Goal: Information Seeking & Learning: Learn about a topic

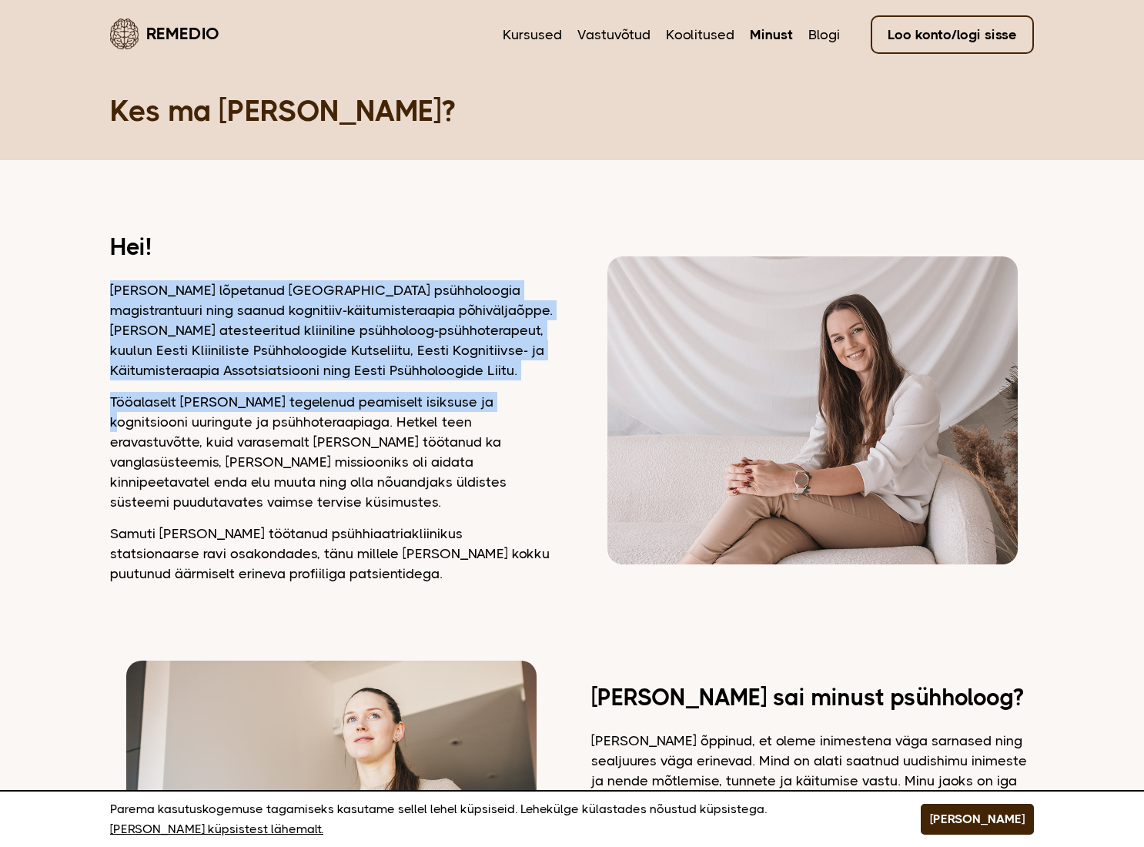
drag, startPoint x: 108, startPoint y: 291, endPoint x: 481, endPoint y: 385, distance: 384.9
click at [232, 353] on p "Olen lõpetanud Tartu Ülikooli psühholoogia magistrantuuri ning saanud kognitiiv…" at bounding box center [331, 330] width 443 height 100
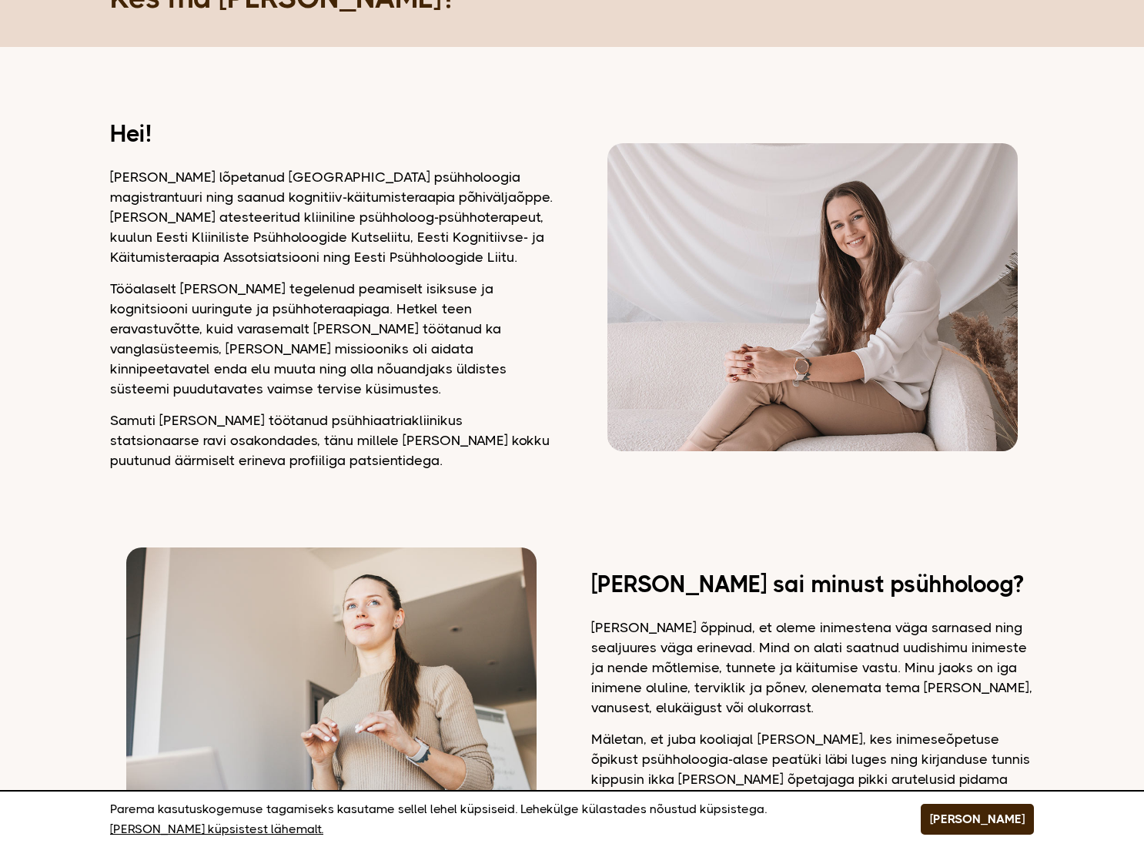
scroll to position [154, 0]
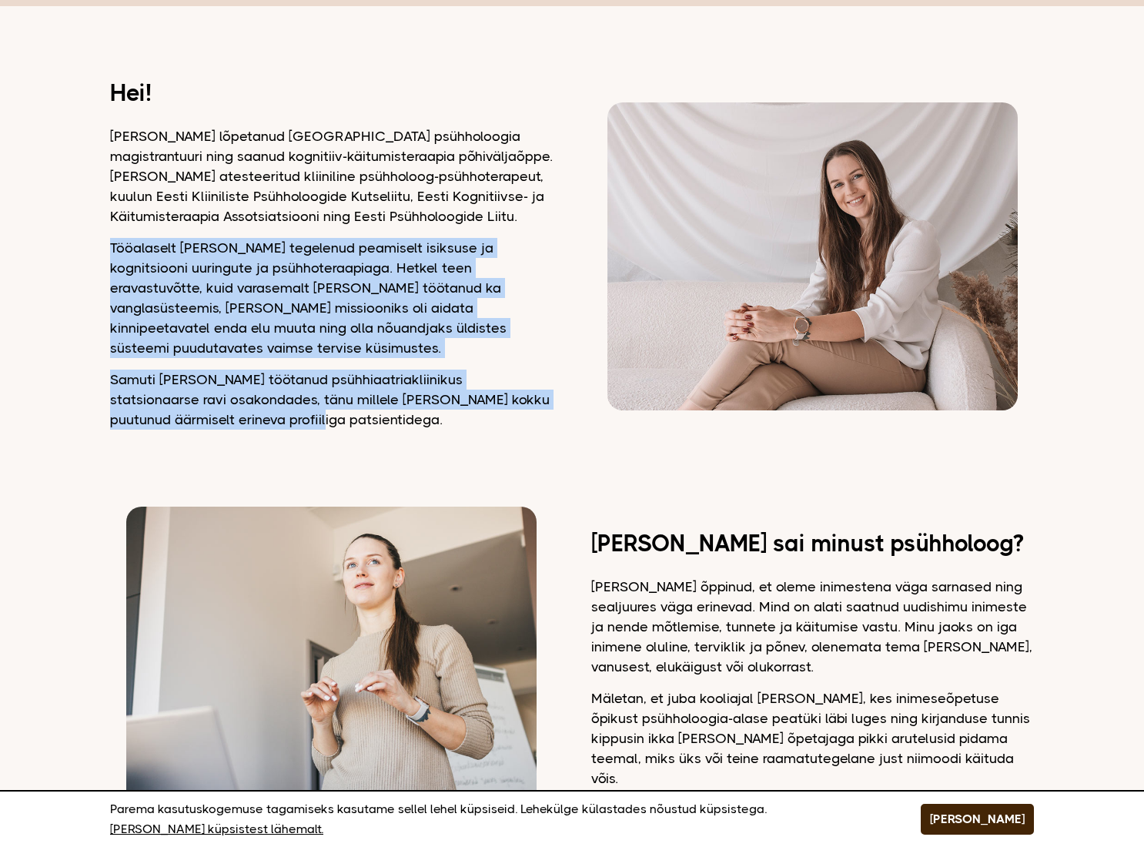
drag, startPoint x: 112, startPoint y: 242, endPoint x: 276, endPoint y: 404, distance: 229.7
click at [276, 404] on div "Hei! Olen lõpetanud Tartu Ülikooli psühholoogia magistrantuuri ning saanud kogn…" at bounding box center [331, 256] width 443 height 346
click at [276, 404] on p "Samuti olen töötanud psühhiaatriakliinikus statsionaarse ravi osakondades, tänu…" at bounding box center [331, 399] width 443 height 60
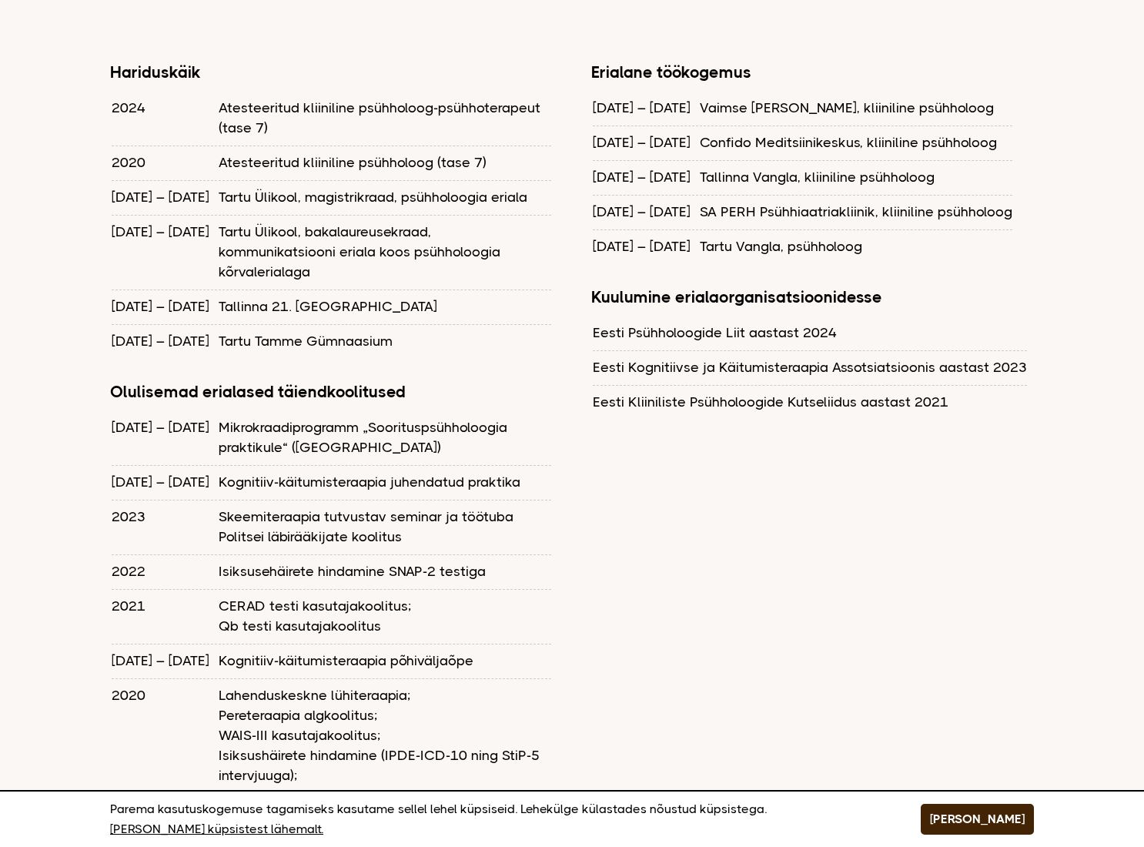
scroll to position [1308, 0]
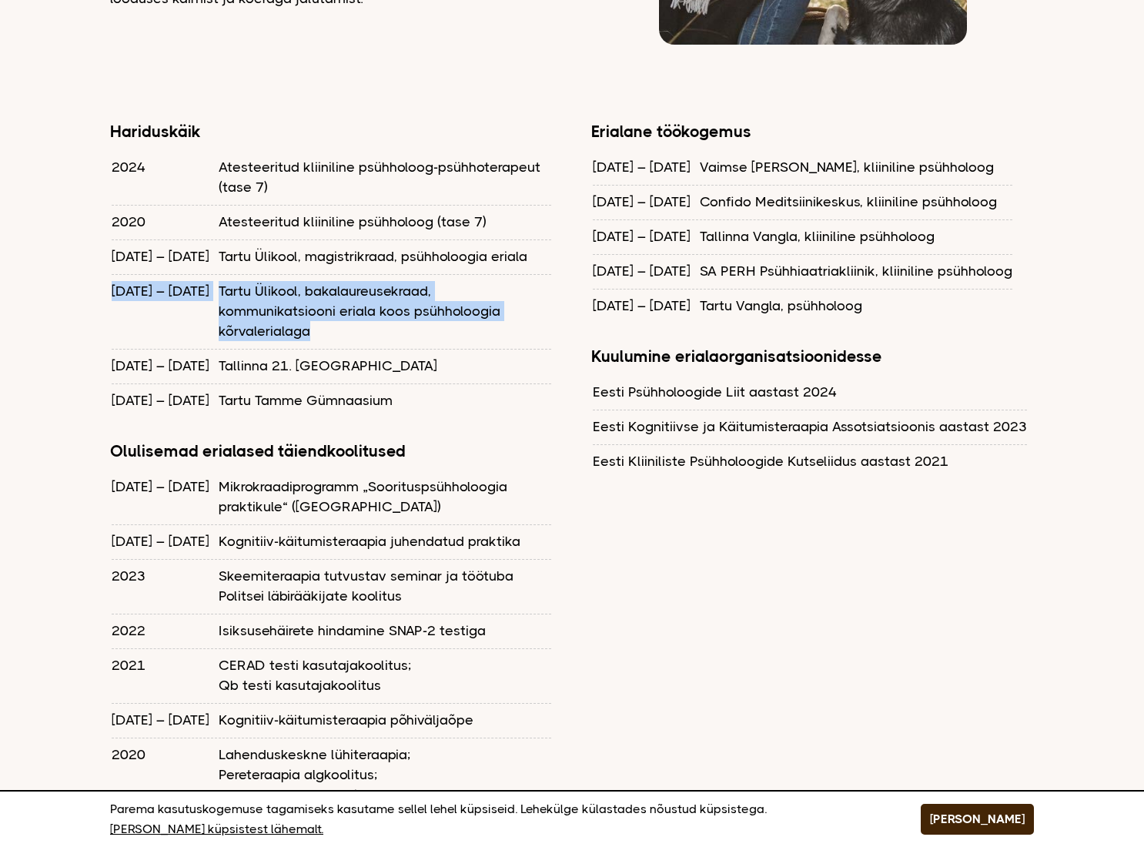
drag, startPoint x: 112, startPoint y: 269, endPoint x: 480, endPoint y: 296, distance: 369.6
click at [480, 296] on tr "2013 – 2016 Tartu Ülikool, bakalaureusekraad, kommunikatsiooni eriala koos psüh…" at bounding box center [331, 310] width 439 height 73
click at [480, 296] on td "Tartu Ülikool, bakalaureusekraad, kommunikatsiooni eriala koos psühholoogia kõr…" at bounding box center [385, 310] width 332 height 73
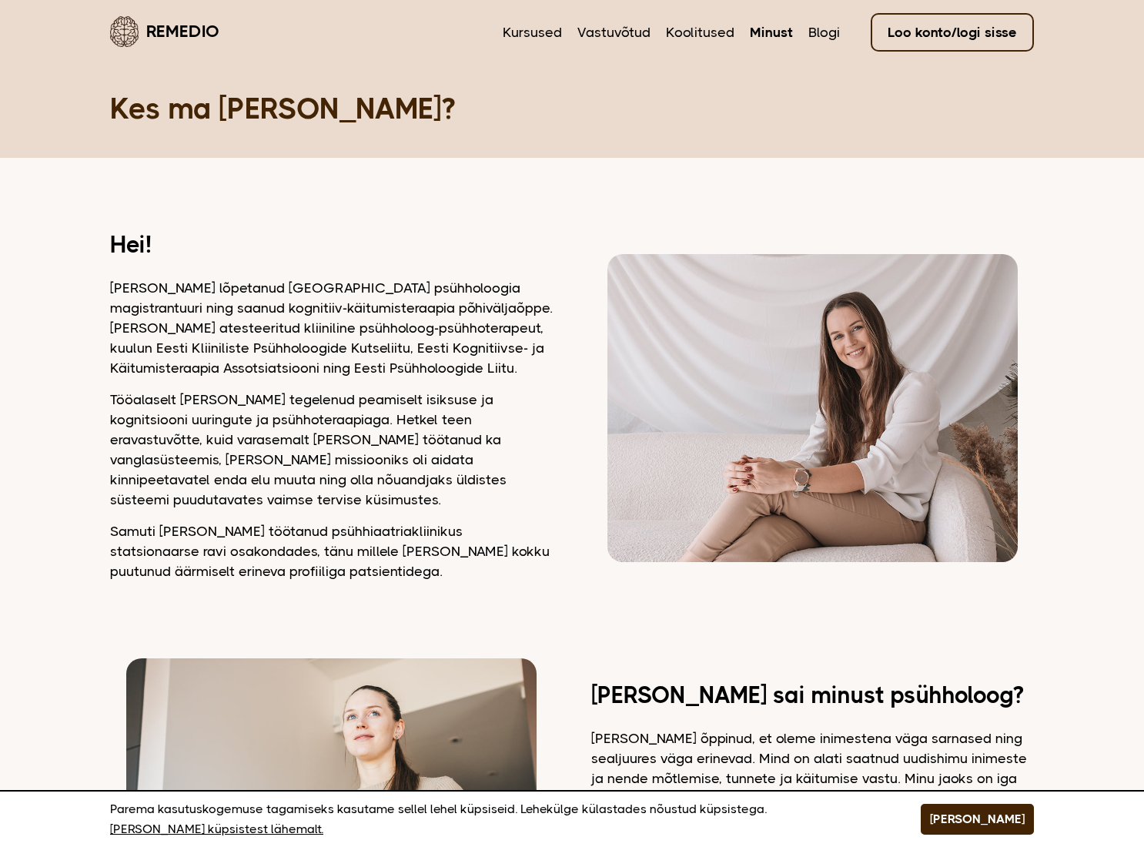
scroll to position [0, 0]
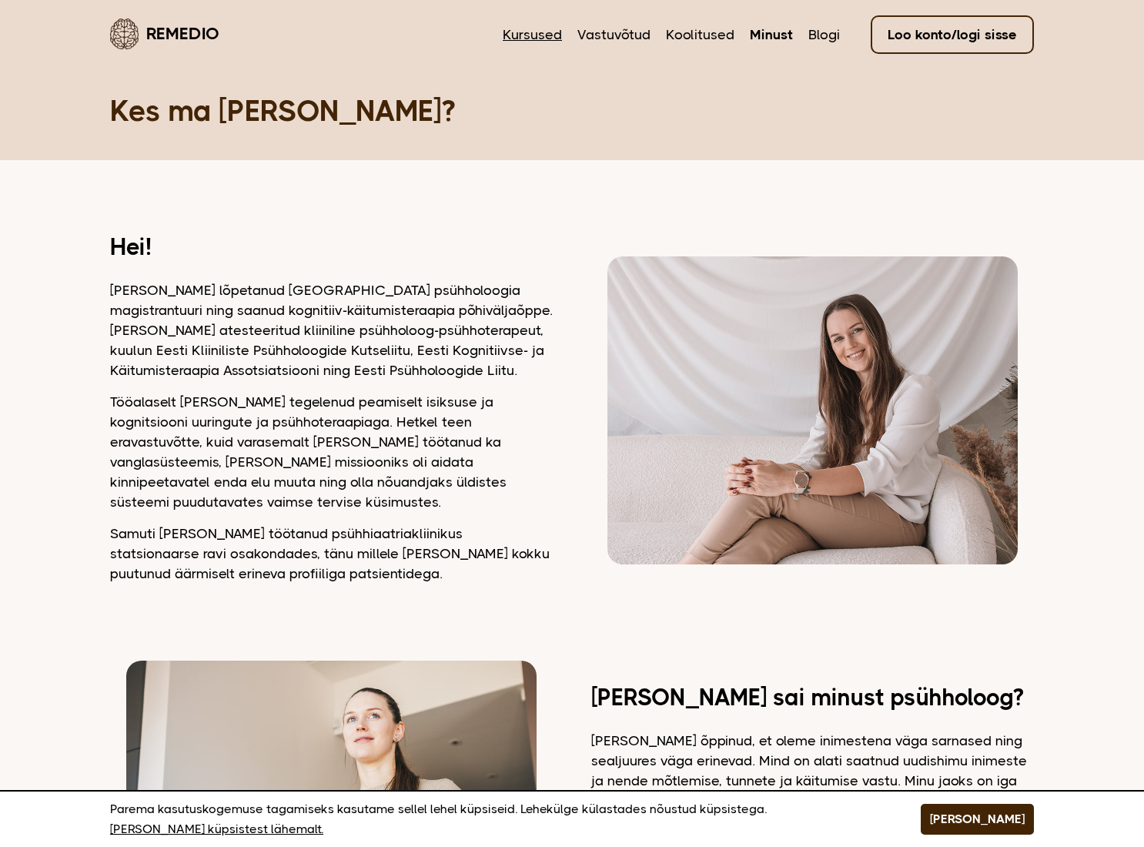
click at [524, 38] on link "Kursused" at bounding box center [532, 35] width 59 height 20
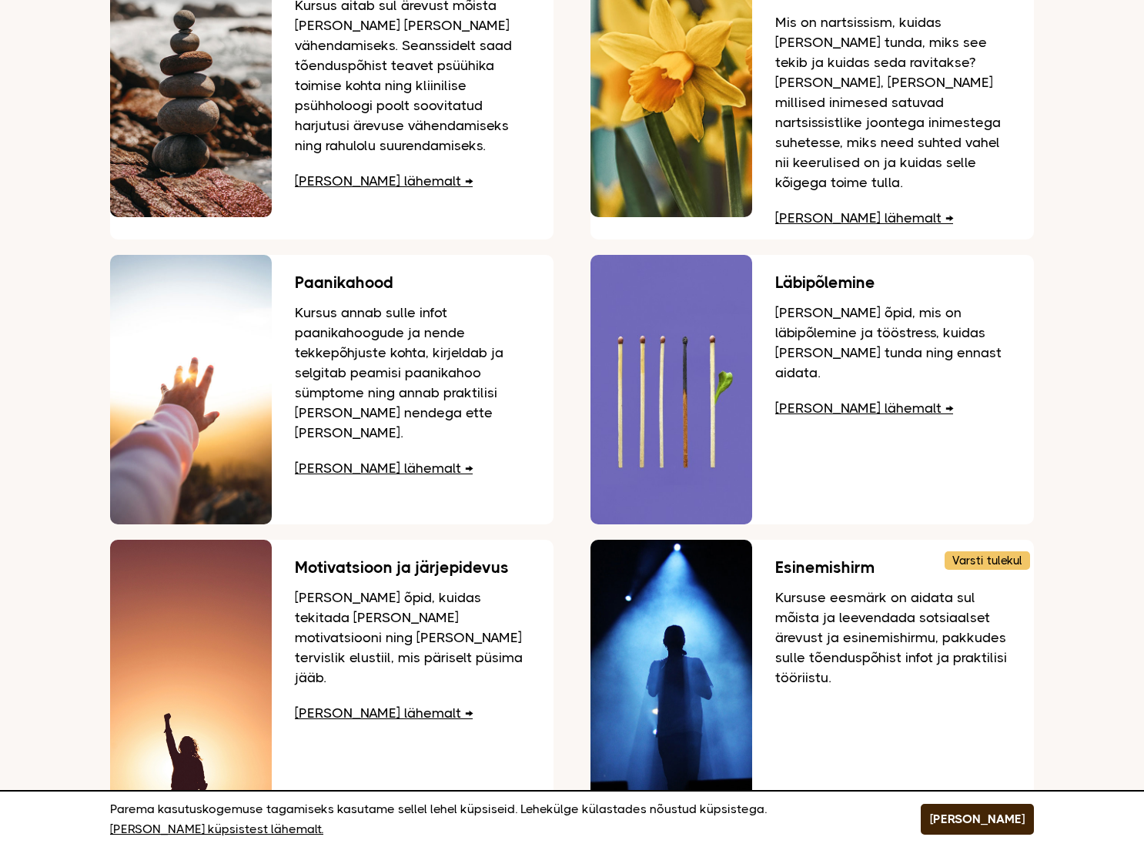
scroll to position [231, 0]
click at [826, 401] on link "Loe lähemalt" at bounding box center [864, 408] width 178 height 15
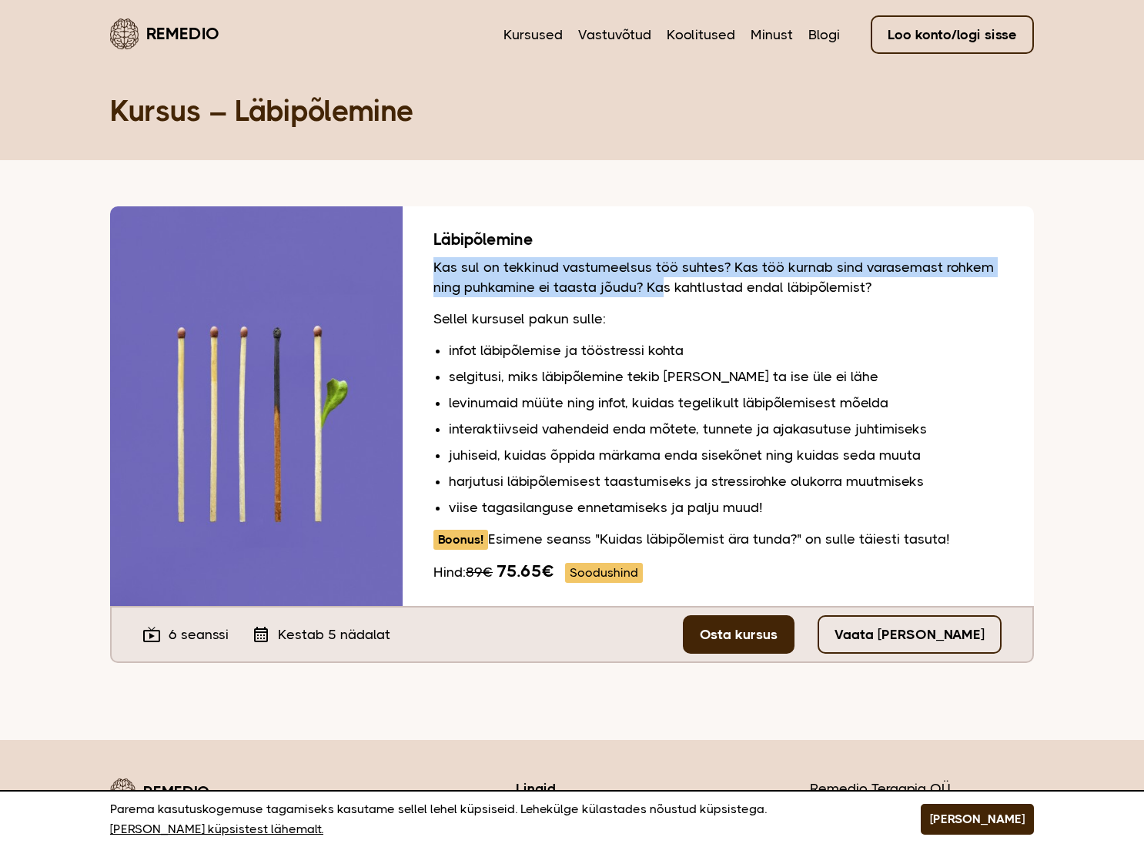
drag, startPoint x: 434, startPoint y: 267, endPoint x: 659, endPoint y: 278, distance: 225.0
click at [659, 278] on p "Kas sul on tekkinud vastumeelsus töö suhtes? Kas töö kurnab sind varasemast roh…" at bounding box center [718, 277] width 570 height 40
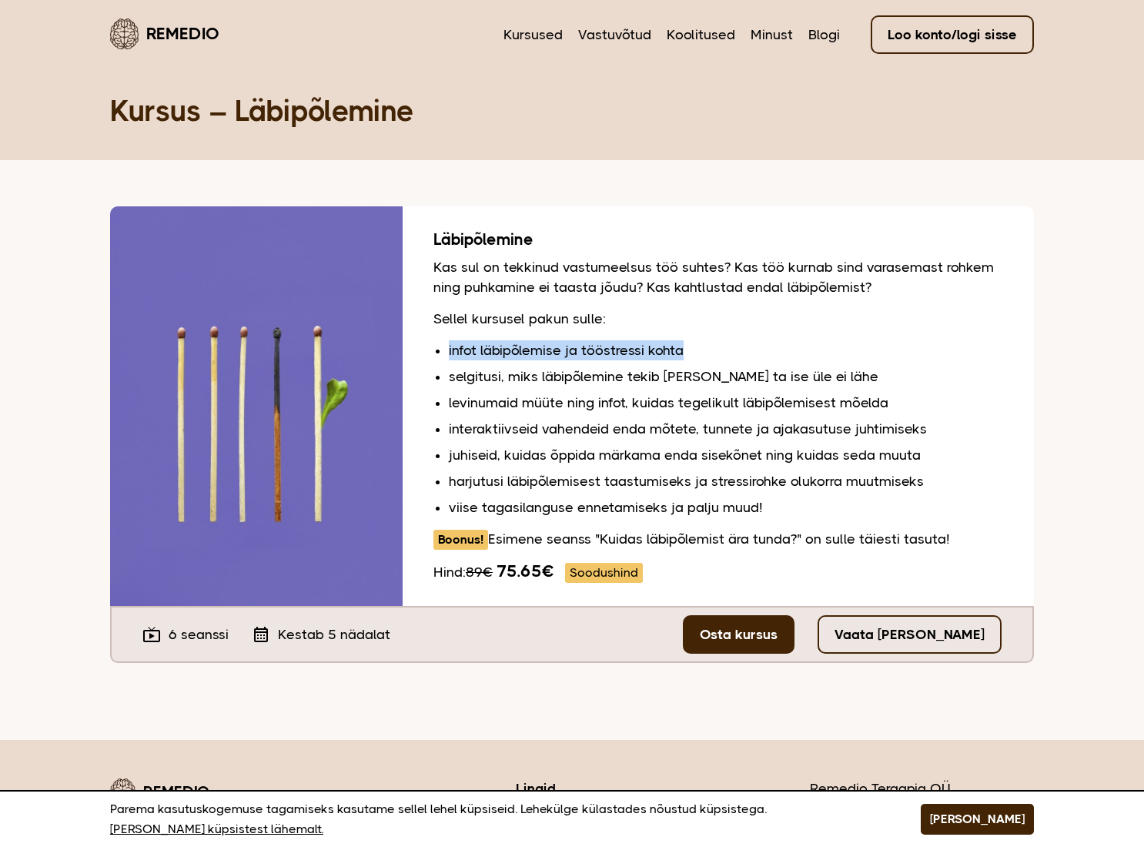
drag, startPoint x: 449, startPoint y: 348, endPoint x: 727, endPoint y: 347, distance: 278.6
click at [727, 347] on li "infot läbipõlemise ja tööstressi kohta" at bounding box center [726, 350] width 554 height 20
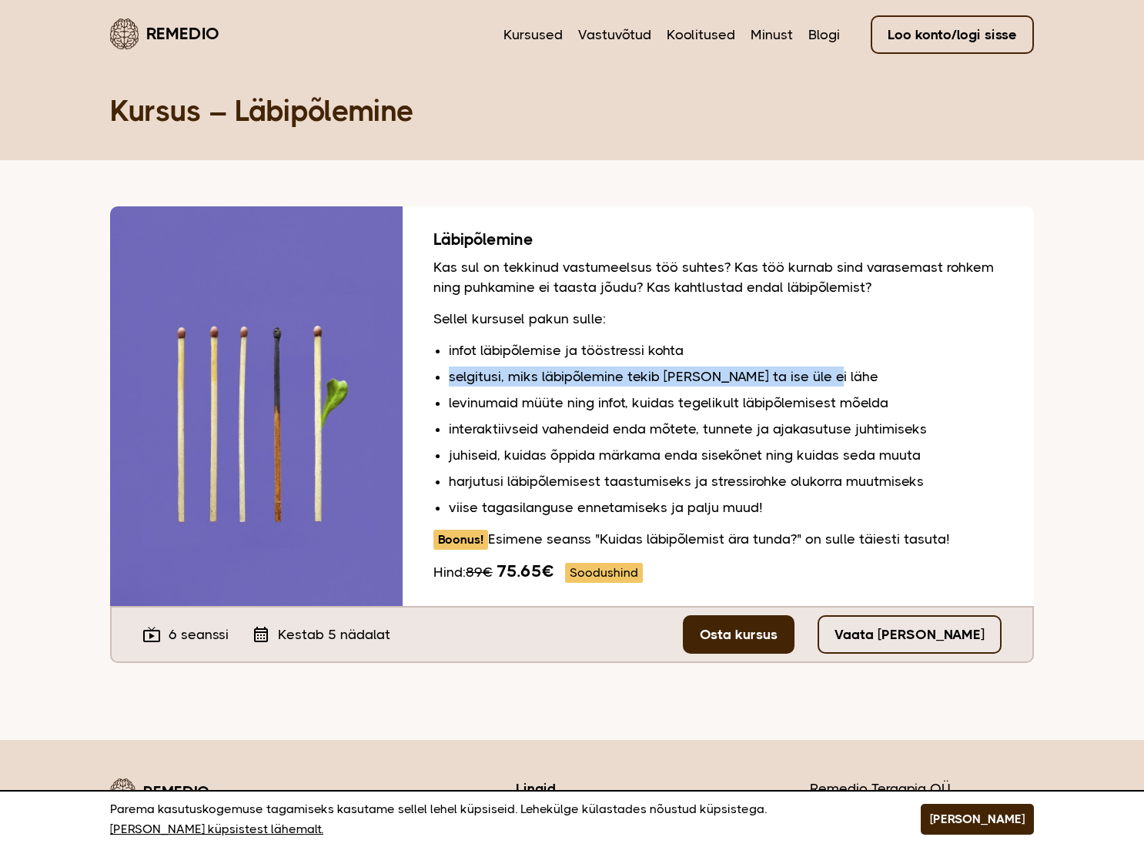
drag, startPoint x: 450, startPoint y: 378, endPoint x: 904, endPoint y: 385, distance: 454.2
click at [904, 385] on li "selgitusi, miks läbipõlemine tekib ja miks ta ise üle ei lähe" at bounding box center [726, 376] width 554 height 20
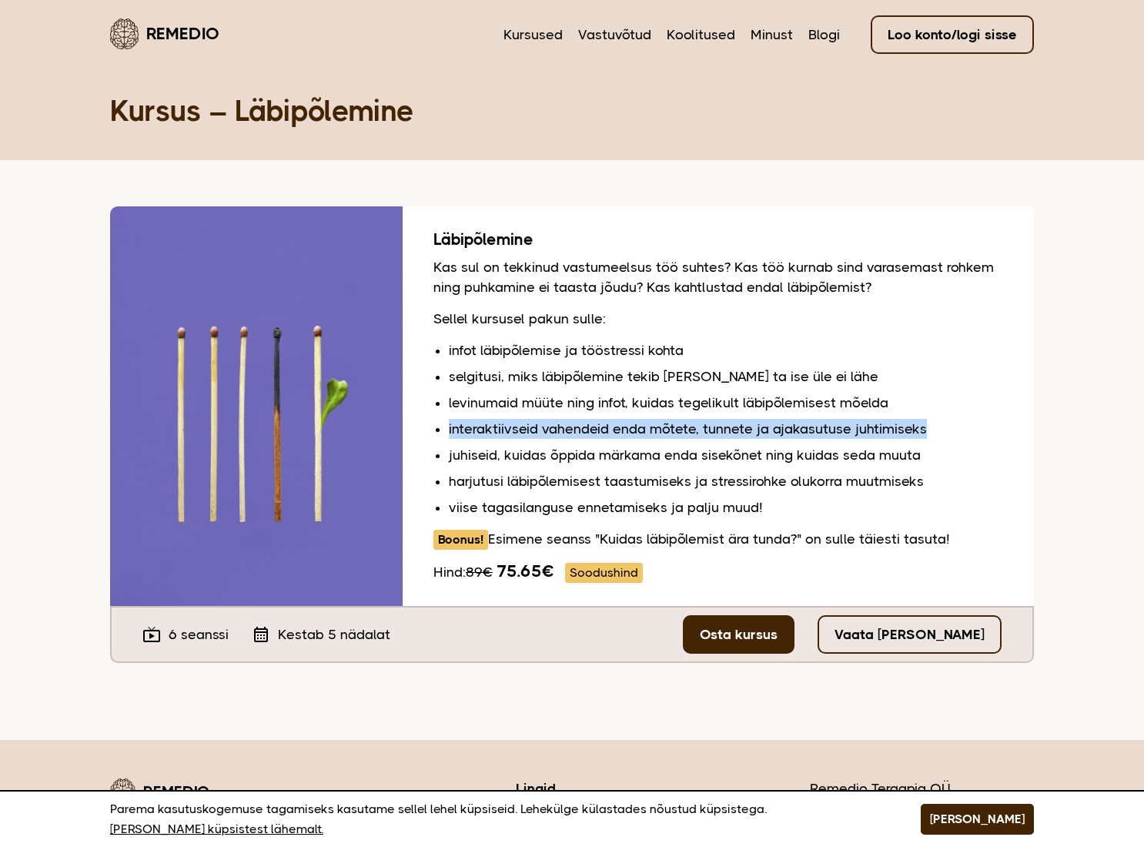
drag, startPoint x: 449, startPoint y: 428, endPoint x: 948, endPoint y: 427, distance: 498.7
click at [948, 427] on li "interaktiivseid vahendeid enda mõtete, tunnete ja ajakasutuse juhtimiseks" at bounding box center [726, 429] width 554 height 20
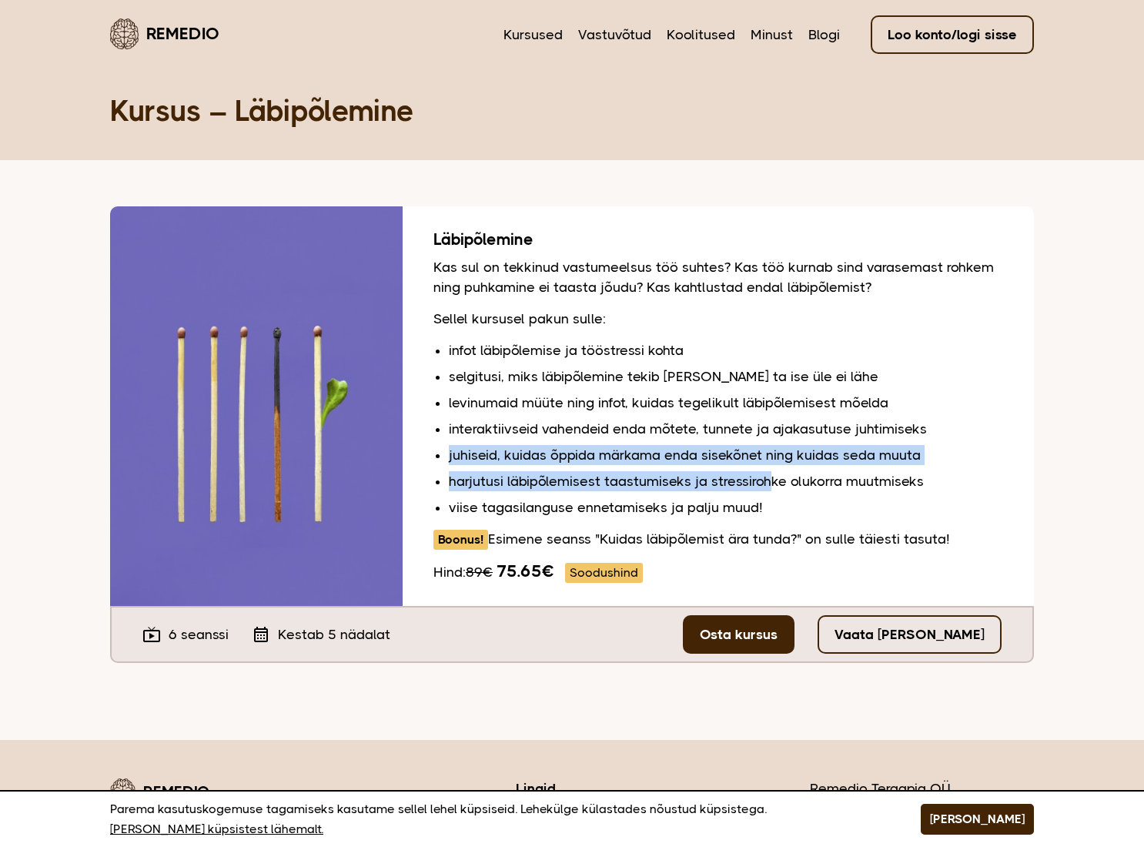
drag, startPoint x: 443, startPoint y: 456, endPoint x: 772, endPoint y: 468, distance: 329.6
click at [772, 468] on div "Läbipõlemine Kas sul on tekkinud vastumeelsus töö suhtes? Kas töö kurnab sind v…" at bounding box center [718, 405] width 631 height 399
click at [614, 485] on li "harjutusi läbipõlemisest taastumiseks ja stressirohke olukorra muutmiseks" at bounding box center [726, 481] width 554 height 20
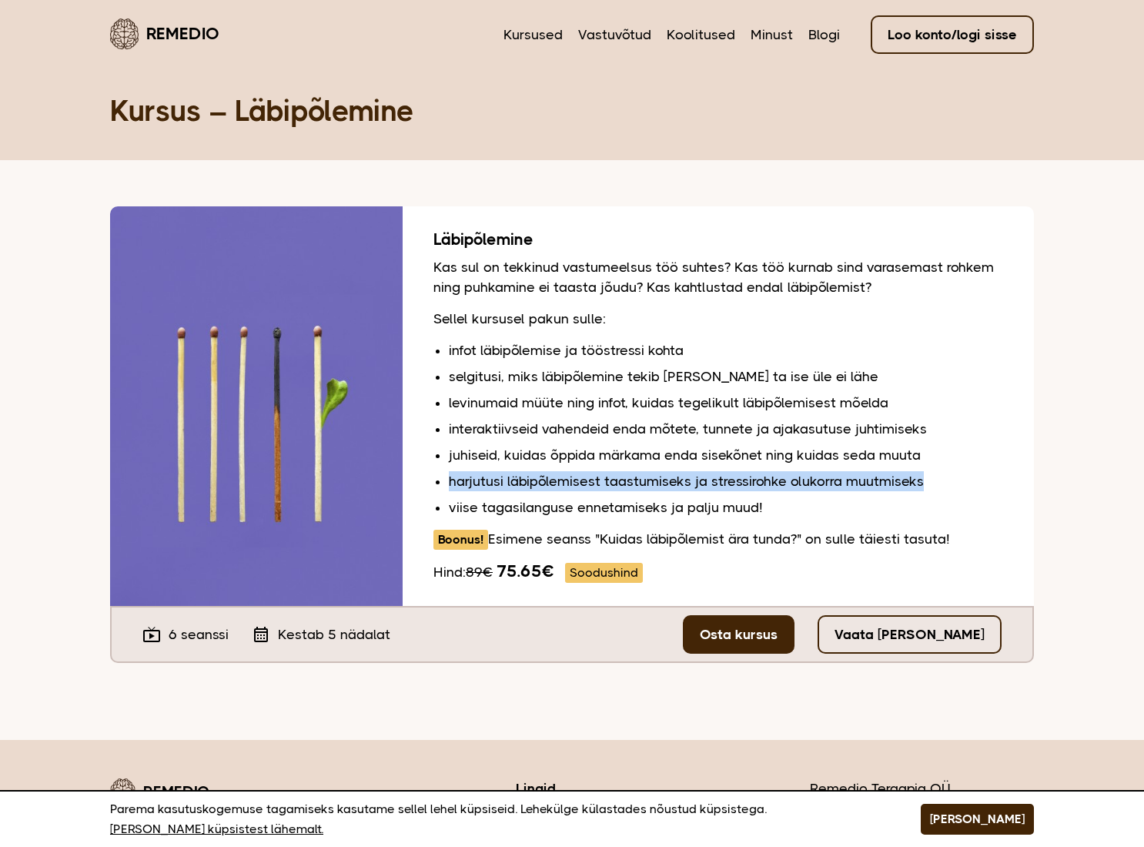
drag, startPoint x: 449, startPoint y: 482, endPoint x: 950, endPoint y: 478, distance: 501.1
click at [950, 478] on li "harjutusi läbipõlemisest taastumiseks ja stressirohke olukorra muutmiseks" at bounding box center [726, 481] width 554 height 20
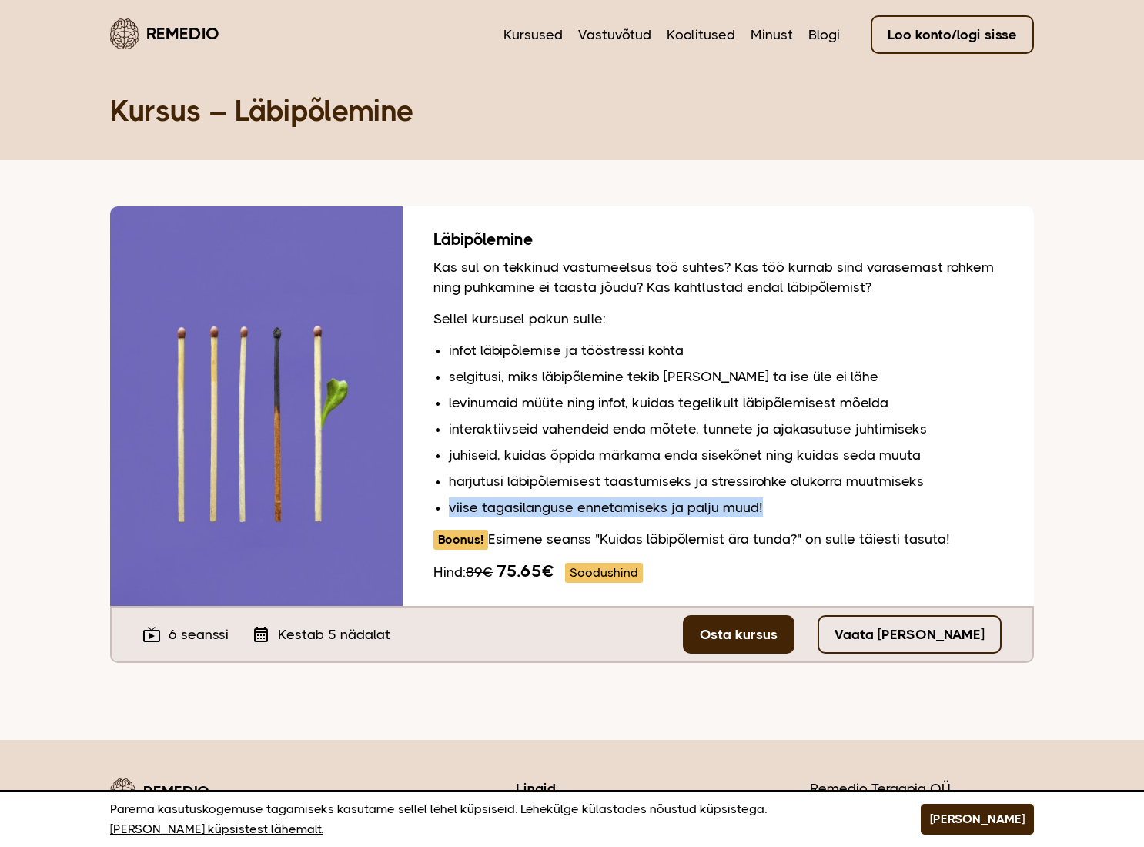
drag, startPoint x: 446, startPoint y: 510, endPoint x: 803, endPoint y: 506, distance: 356.4
click at [803, 506] on div "Läbipõlemine Kas sul on tekkinud vastumeelsus töö suhtes? Kas töö kurnab sind v…" at bounding box center [718, 405] width 631 height 399
click at [803, 506] on li "viise tagasilanguse ennetamiseks ja palju muud!" at bounding box center [726, 507] width 554 height 20
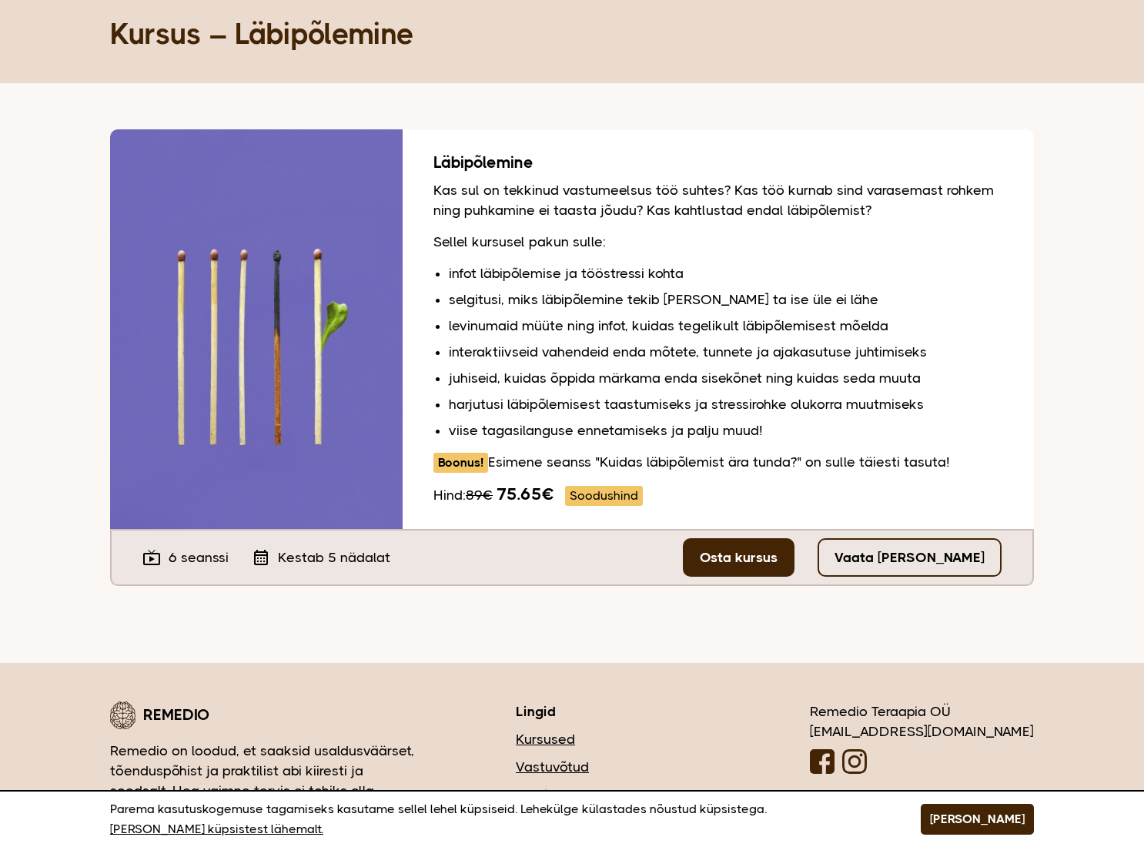
click at [720, 459] on p "Boonus! Esimene seanss "Kuidas läbipõlemist ära tunda?" on sulle täiesti tasuta!" at bounding box center [718, 462] width 570 height 21
drag, startPoint x: 491, startPoint y: 462, endPoint x: 1004, endPoint y: 463, distance: 512.6
click at [1004, 463] on div "Läbipõlemine Kas sul on tekkinud vastumeelsus töö suhtes? Kas töö kurnab sind v…" at bounding box center [718, 328] width 631 height 399
click at [748, 428] on li "viise tagasilanguse ennetamiseks ja palju muud!" at bounding box center [726, 430] width 554 height 20
click at [929, 563] on link "Vaata tasuta seanssi" at bounding box center [909, 557] width 184 height 38
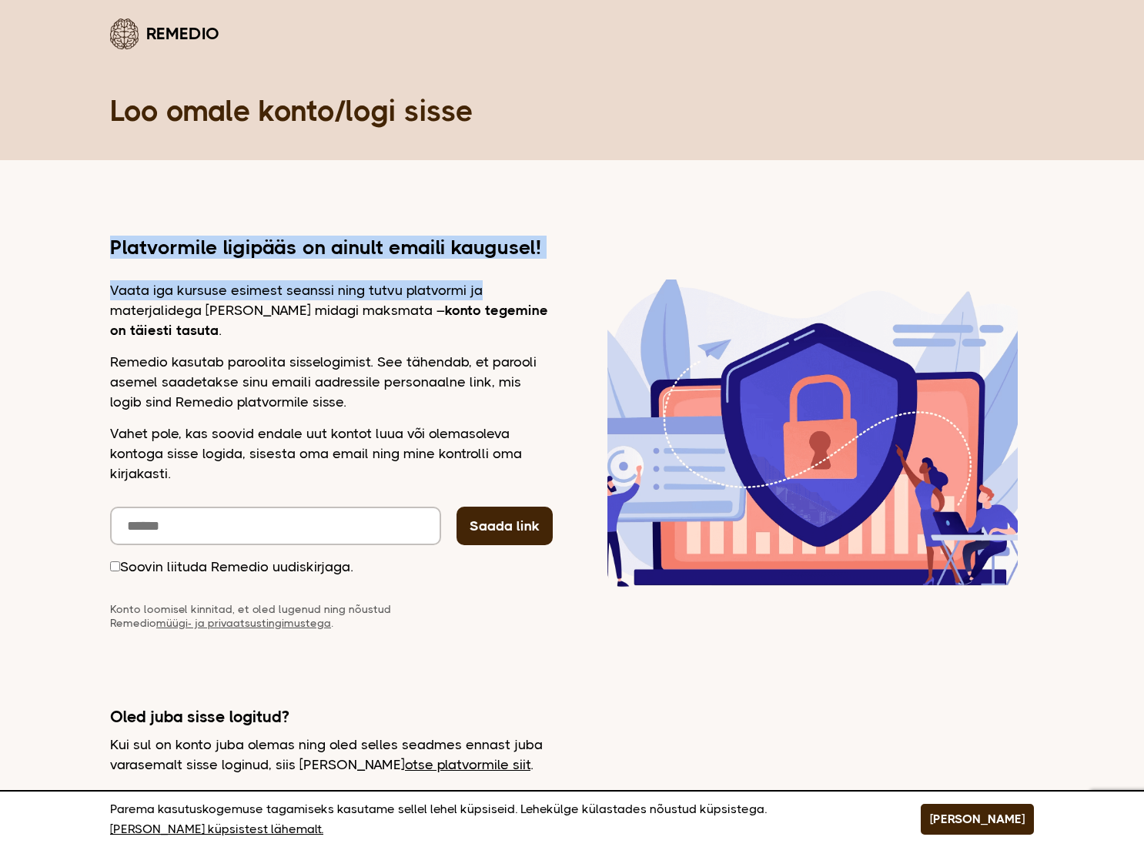
drag, startPoint x: 113, startPoint y: 246, endPoint x: 555, endPoint y: 263, distance: 442.1
click at [555, 263] on div "Platvormile ligipääs on ainult emaili kaugusel! Vaata iga kursuse esimest seans…" at bounding box center [572, 433] width 924 height 393
click at [222, 277] on div "Platvormile ligipääs on ainult emaili kaugusel! Vaata iga kursuse esimest seans…" at bounding box center [331, 433] width 443 height 393
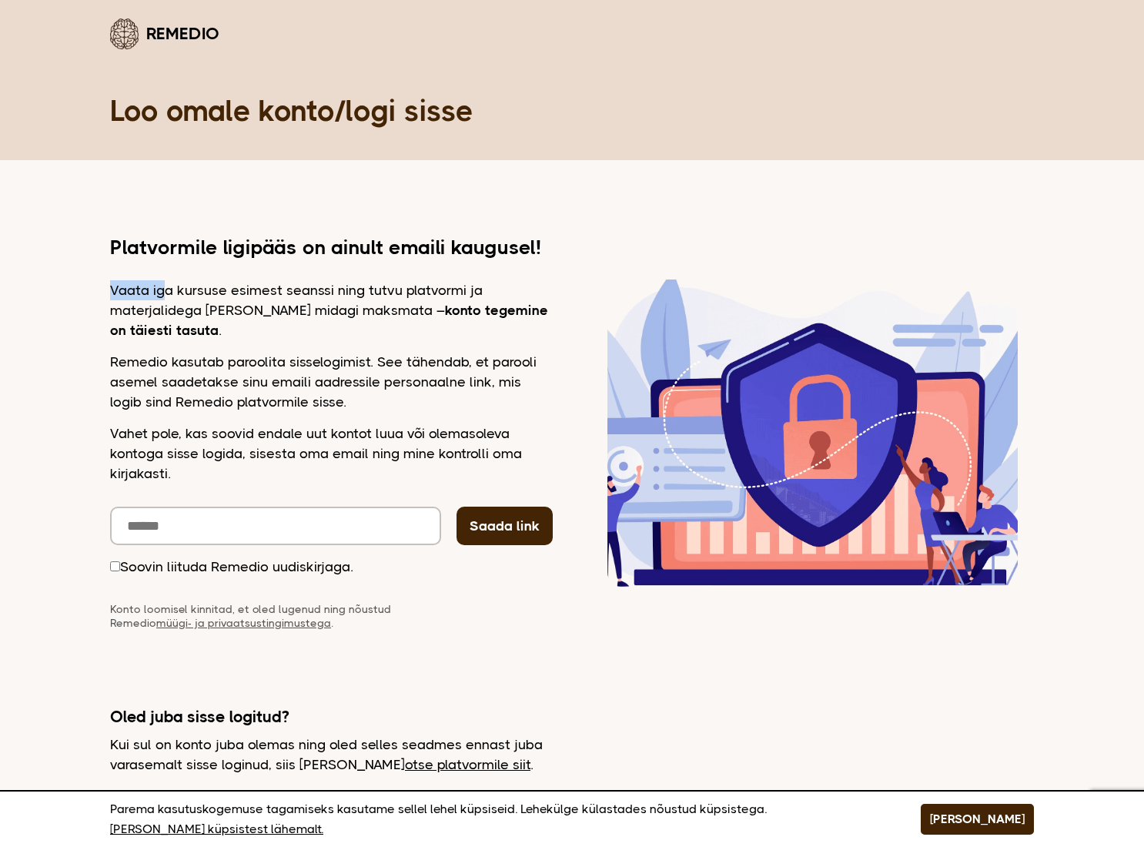
drag, startPoint x: 109, startPoint y: 289, endPoint x: 166, endPoint y: 295, distance: 57.2
click at [166, 295] on main "Remedio Loo omale konto/logi sisse Platvormile ligipääs on ainult emaili kaugus…" at bounding box center [572, 395] width 1144 height 790
drag, startPoint x: 111, startPoint y: 357, endPoint x: 120, endPoint y: 358, distance: 9.3
click at [120, 358] on p "Remedio kasutab paroolita sisselogimist. See tähendab, et parooli asemel saadet…" at bounding box center [331, 382] width 443 height 60
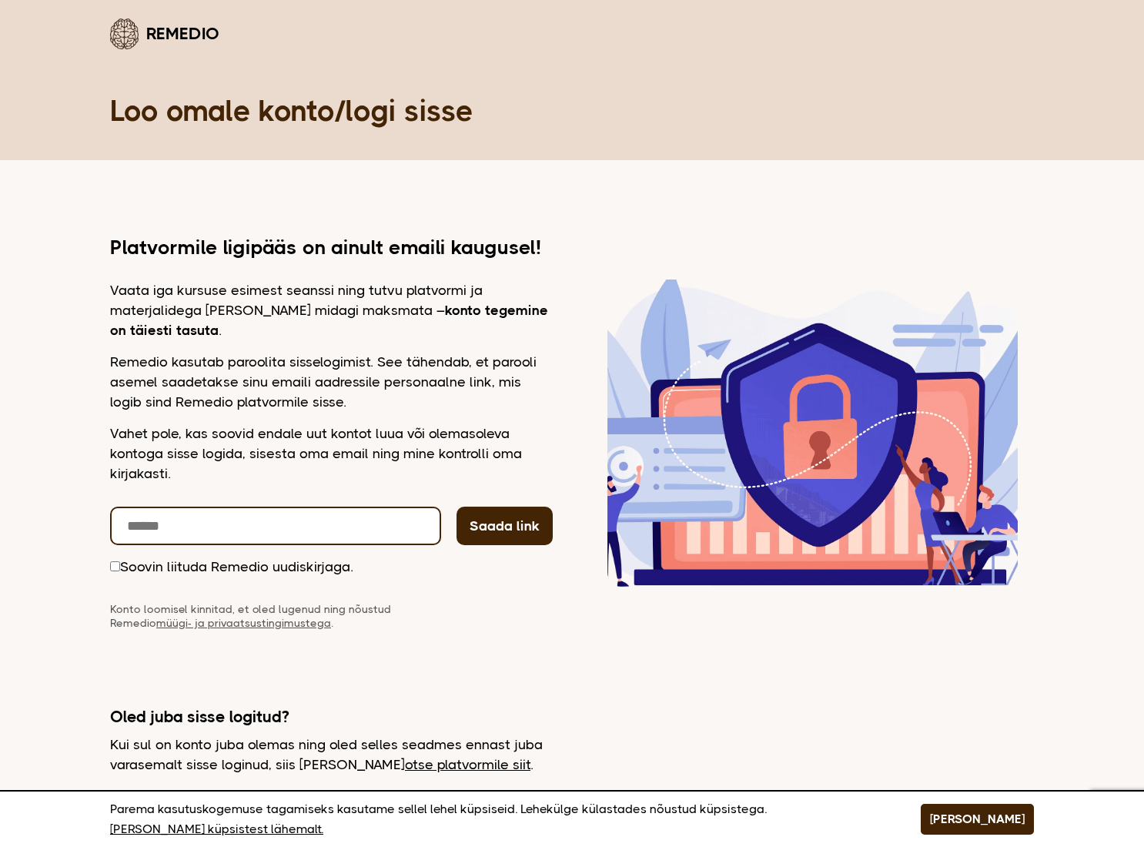
click at [155, 520] on input "email" at bounding box center [275, 525] width 331 height 38
type input "**********"
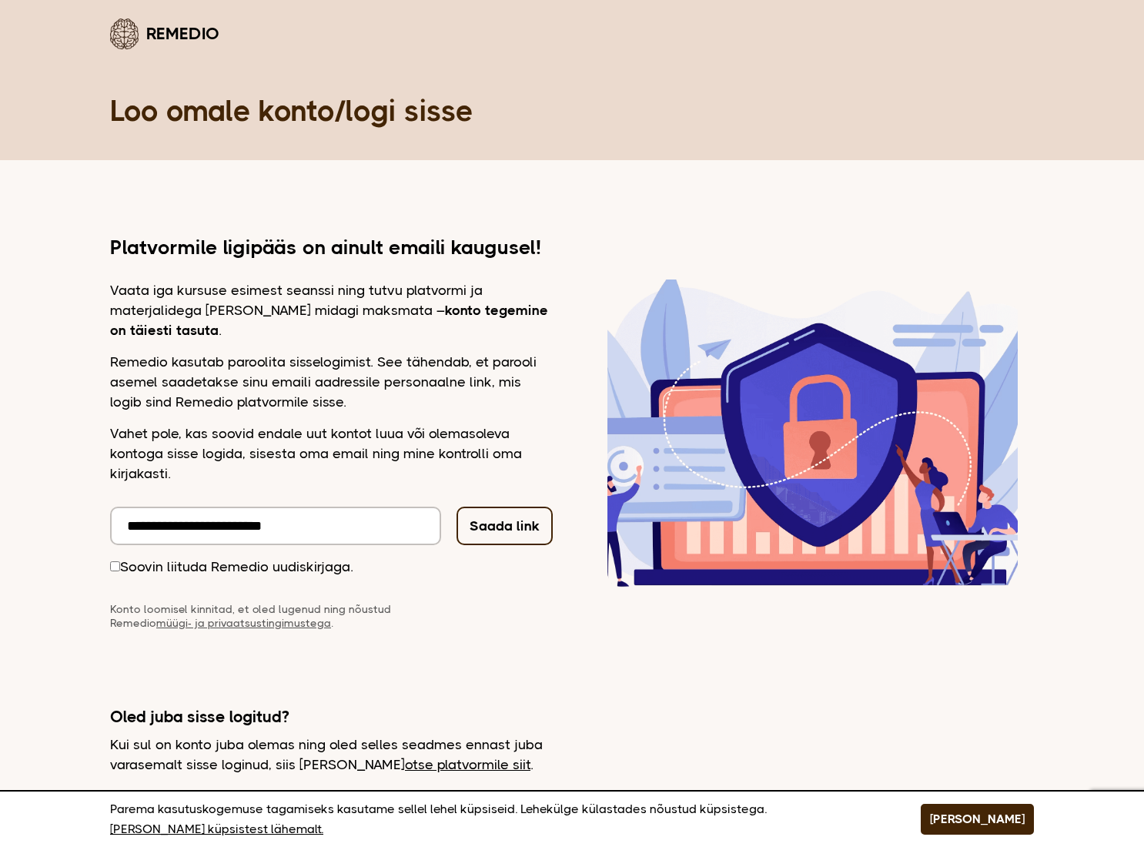
click at [515, 534] on button "Saada link" at bounding box center [504, 525] width 96 height 38
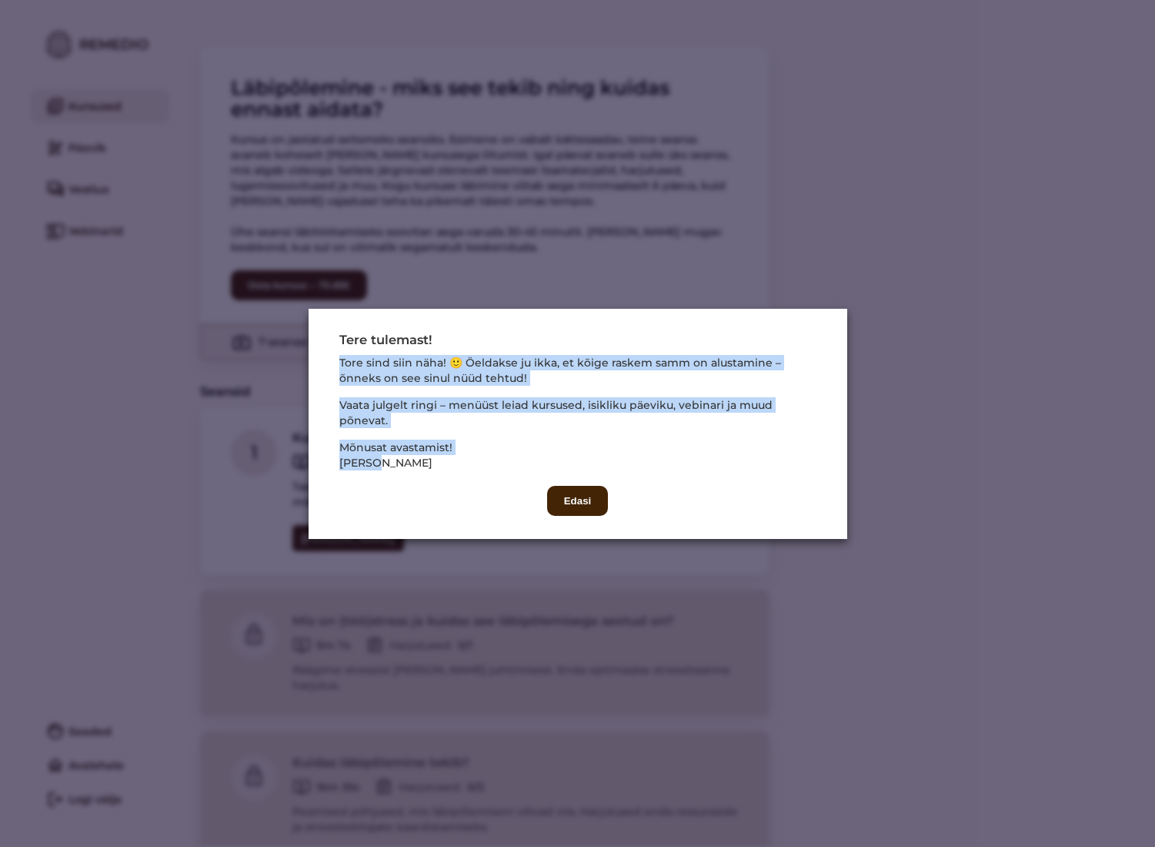
drag, startPoint x: 336, startPoint y: 371, endPoint x: 429, endPoint y: 459, distance: 129.0
click at [429, 459] on div "Tere tulemast! Tore sind siin näha! 🙂 Öeldakse ju ikka, et kõige raskem samm on…" at bounding box center [577, 424] width 477 height 184
click at [413, 439] on p "Mõnusat avastamist! [GEOGRAPHIC_DATA]" at bounding box center [577, 454] width 477 height 31
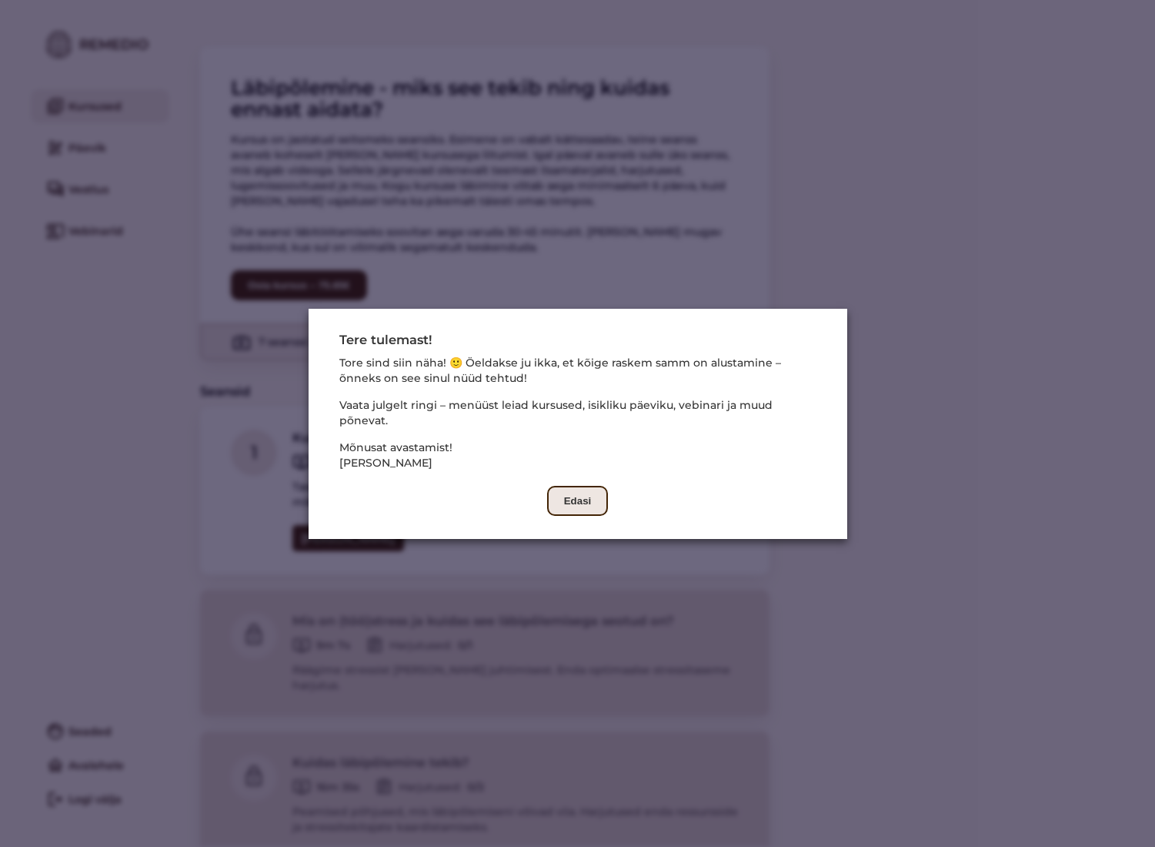
click at [577, 501] on button "Edasi" at bounding box center [578, 501] width 62 height 30
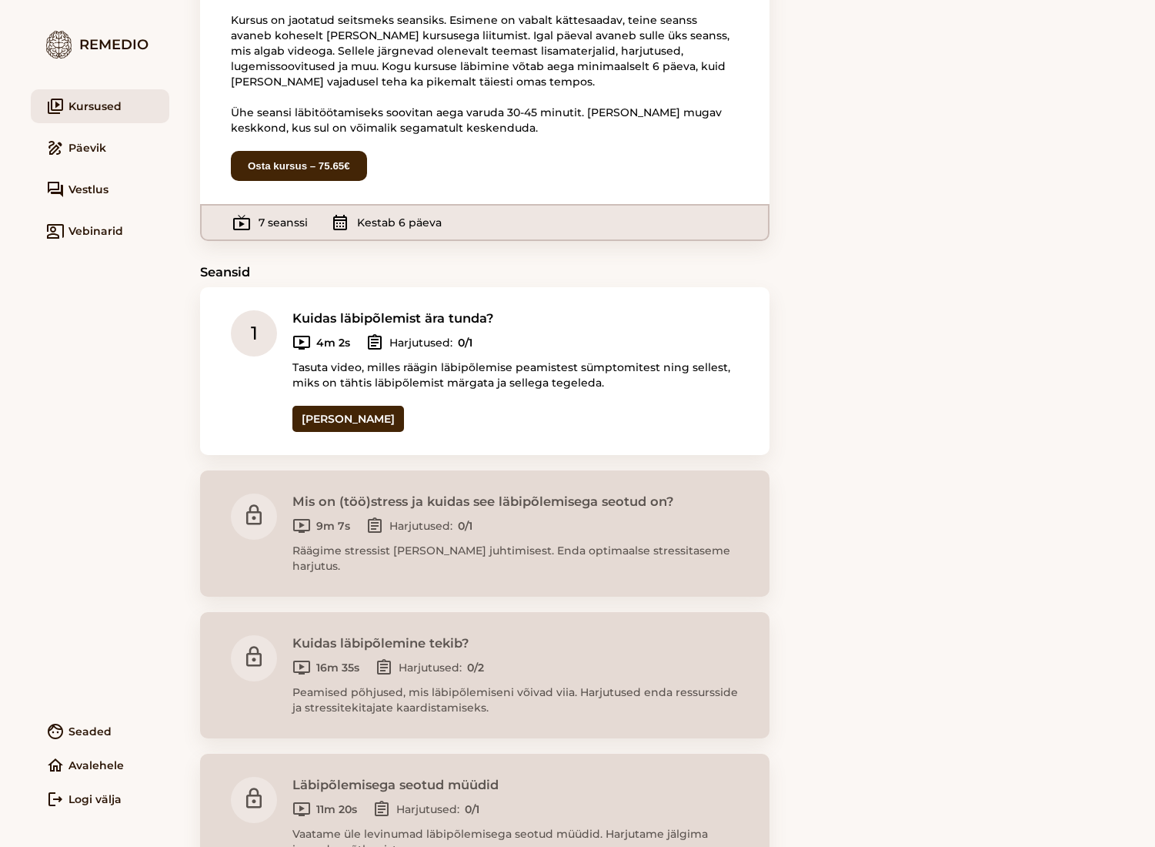
scroll to position [154, 0]
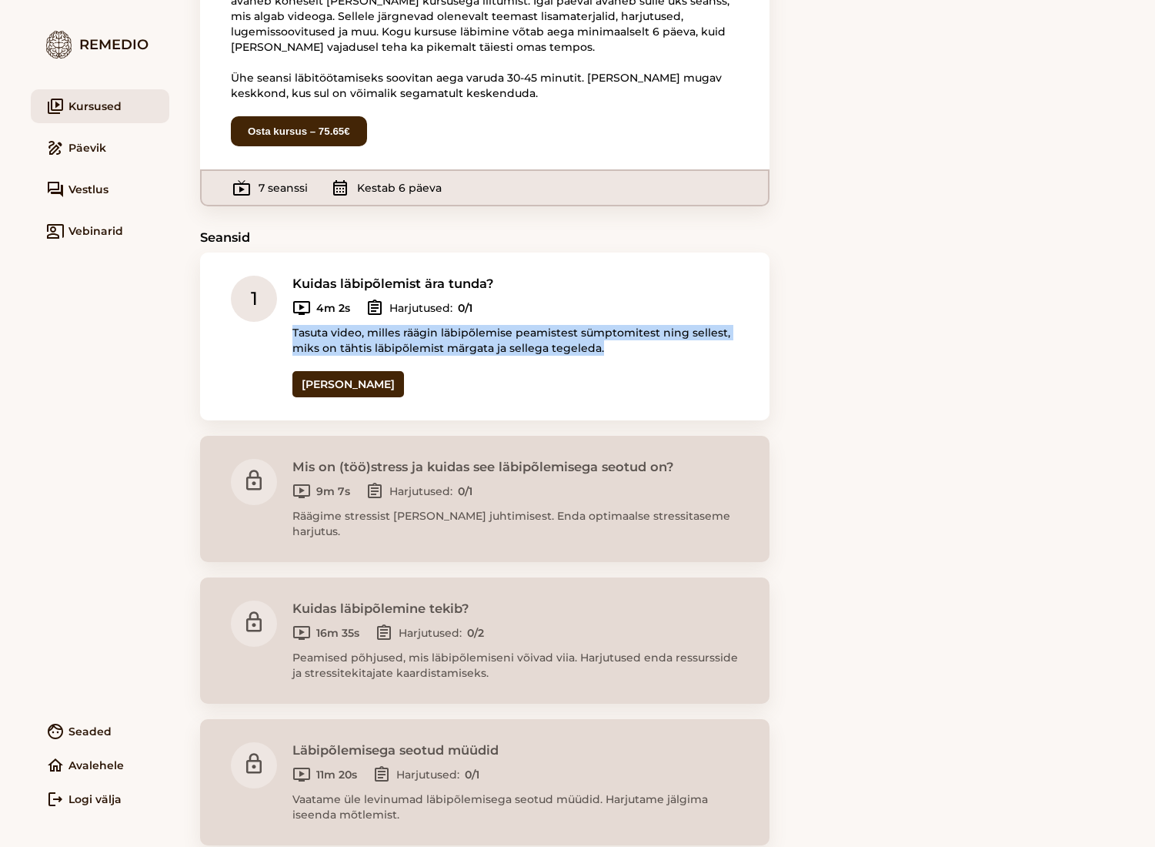
drag, startPoint x: 294, startPoint y: 332, endPoint x: 612, endPoint y: 353, distance: 318.6
click at [612, 353] on p "Tasuta video, milles räägin läbipõlemise peamistest sümptomitest ning sellest, …" at bounding box center [515, 340] width 446 height 31
click at [520, 347] on p "Tasuta video, milles räägin läbipõlemise peamistest sümptomitest ning sellest, …" at bounding box center [515, 340] width 446 height 31
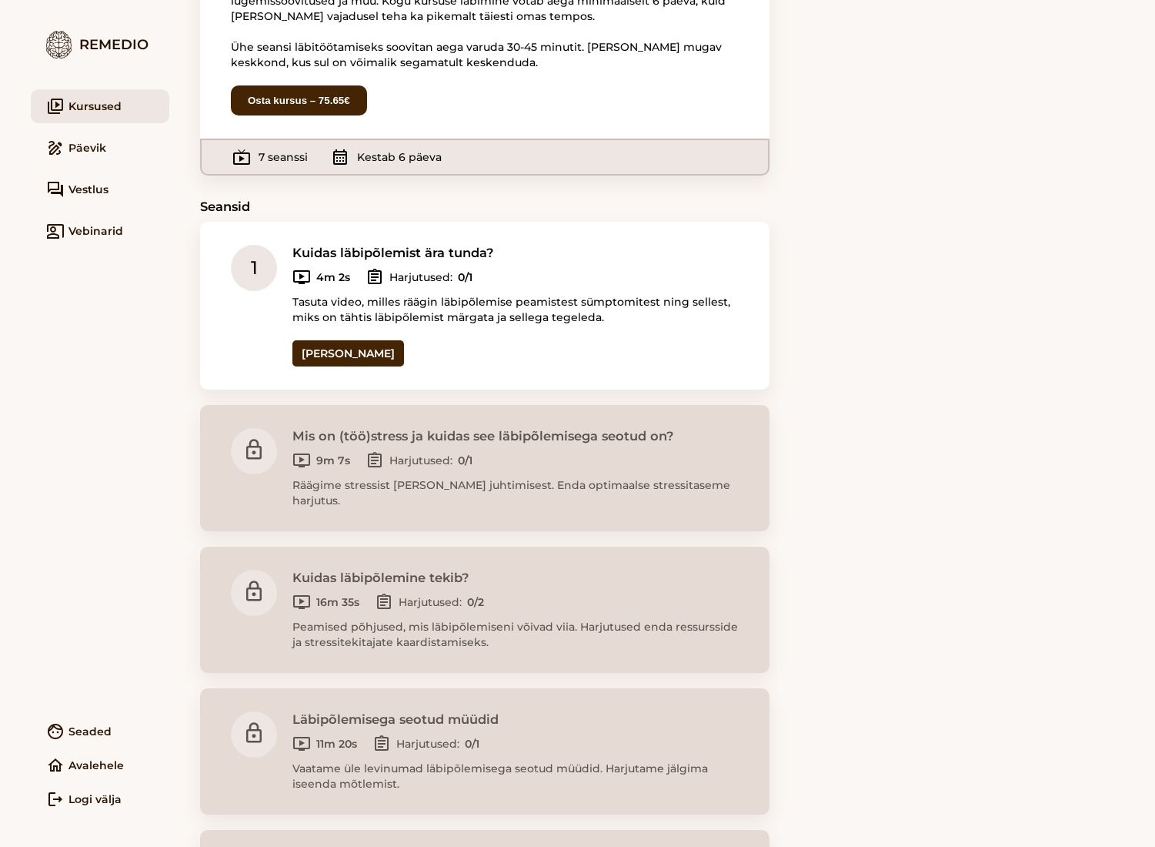
scroll to position [177, 0]
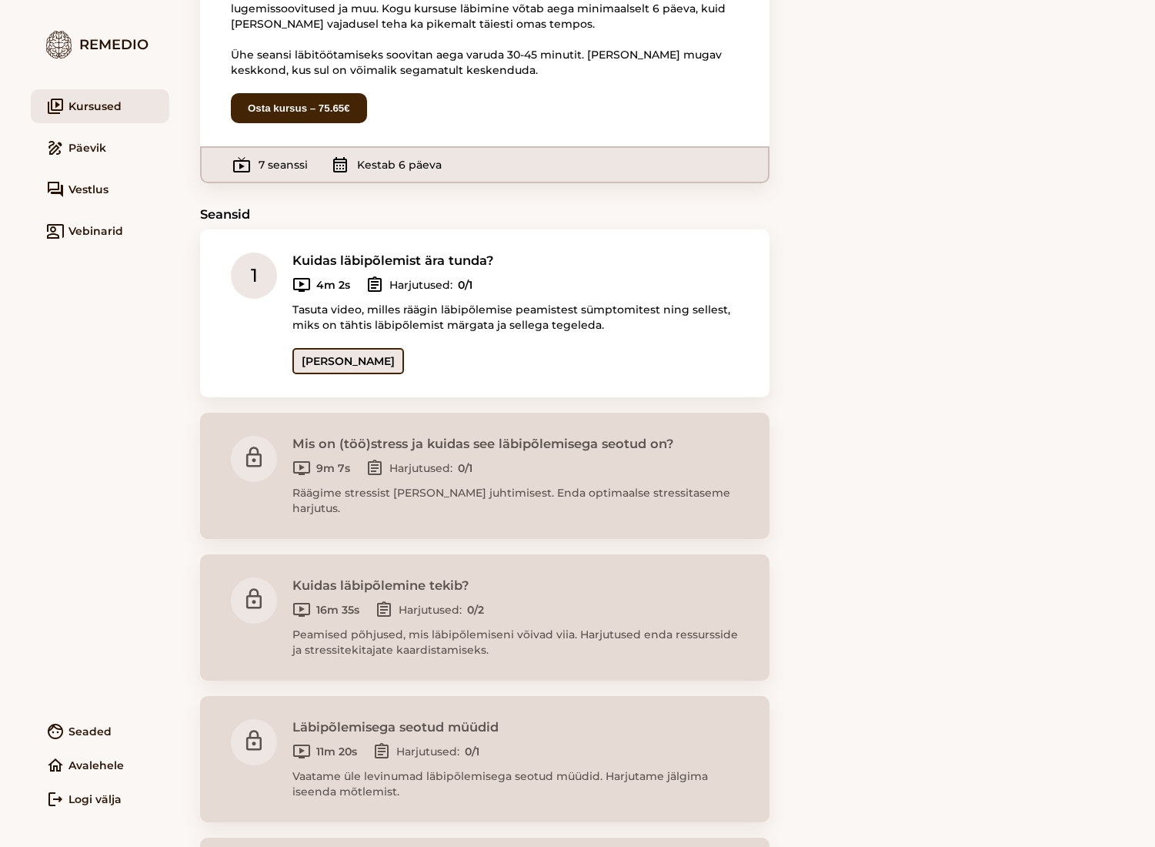
click at [328, 365] on link "[PERSON_NAME]" at bounding box center [348, 361] width 112 height 26
